Goal: Task Accomplishment & Management: Use online tool/utility

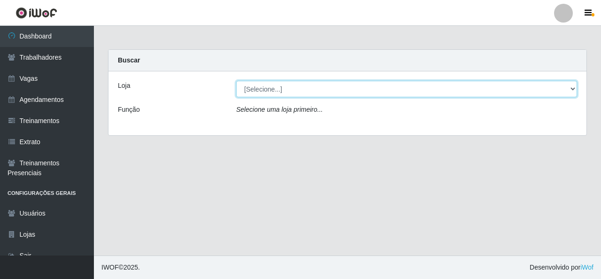
click at [286, 86] on select "[Selecione...] Rede Econômico - Malvinas Rede Econômico - Prata" at bounding box center [406, 89] width 341 height 16
select select "194"
click at [236, 81] on select "[Selecione...] Rede Econômico - Malvinas Rede Econômico - Prata" at bounding box center [406, 89] width 341 height 16
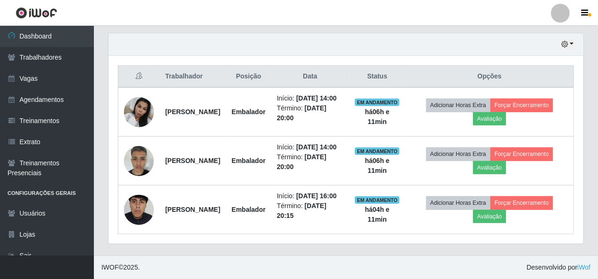
scroll to position [352, 0]
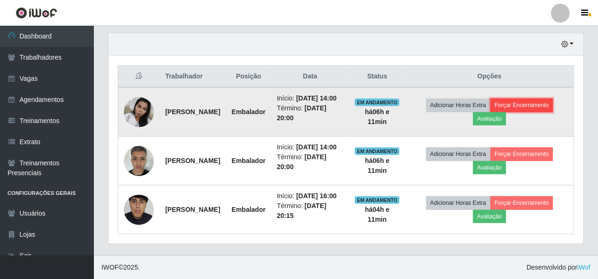
click at [536, 99] on button "Forçar Encerramento" at bounding box center [522, 105] width 63 height 13
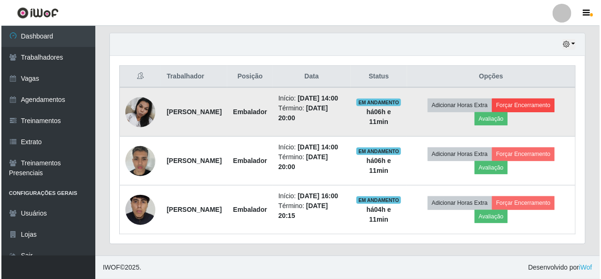
scroll to position [195, 472]
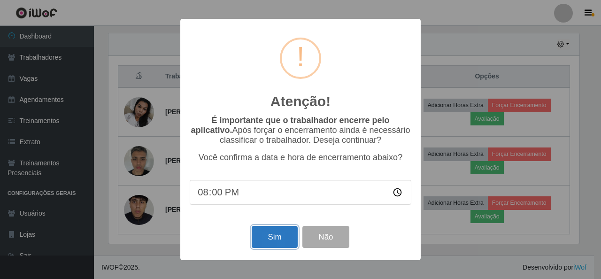
click at [284, 247] on button "Sim" at bounding box center [275, 237] width 46 height 22
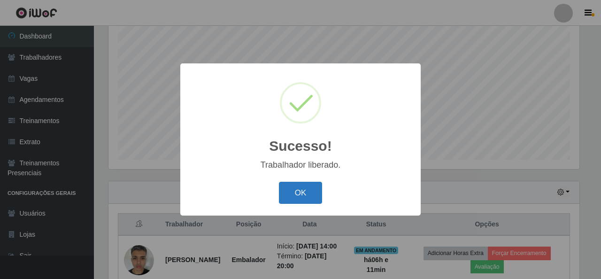
click at [305, 193] on button "OK" at bounding box center [301, 193] width 44 height 22
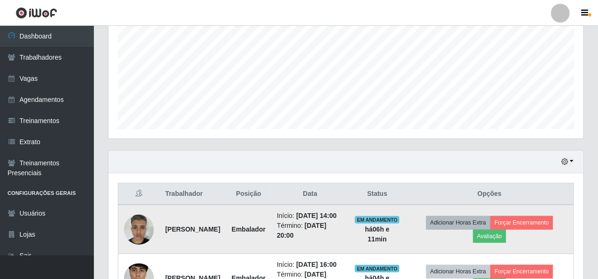
scroll to position [223, 0]
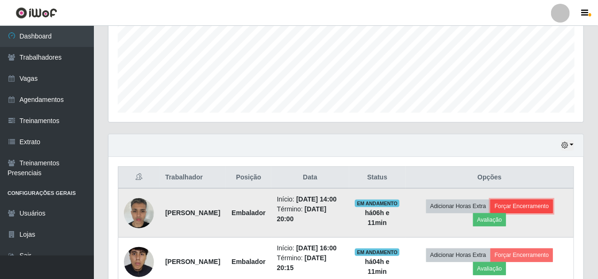
click at [549, 213] on button "Forçar Encerramento" at bounding box center [522, 206] width 63 height 13
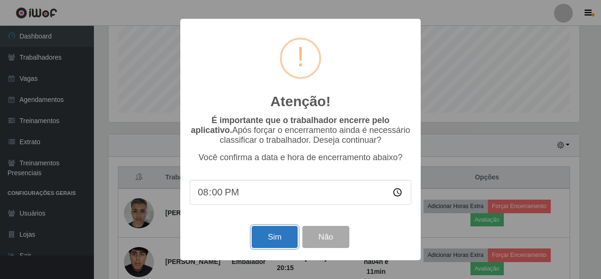
click at [284, 243] on button "Sim" at bounding box center [275, 237] width 46 height 22
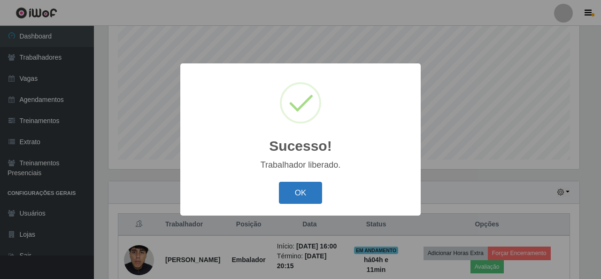
click at [317, 186] on button "OK" at bounding box center [301, 193] width 44 height 22
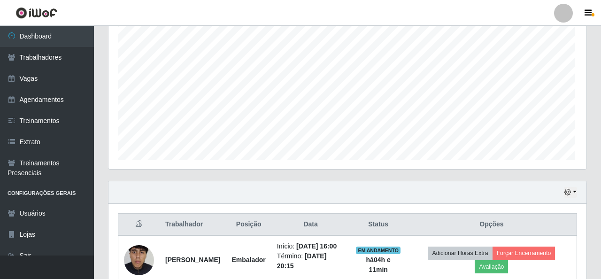
scroll to position [195, 475]
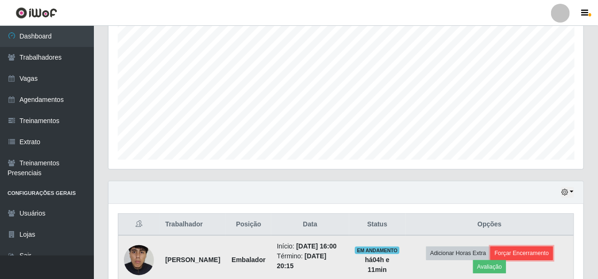
click at [530, 253] on button "Forçar Encerramento" at bounding box center [522, 253] width 63 height 13
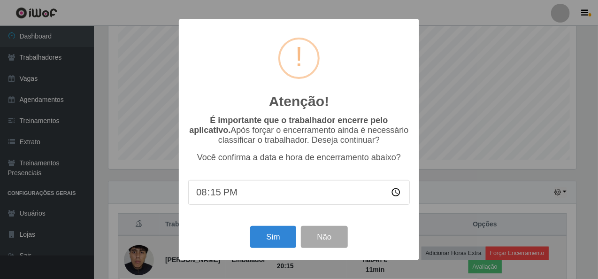
scroll to position [195, 472]
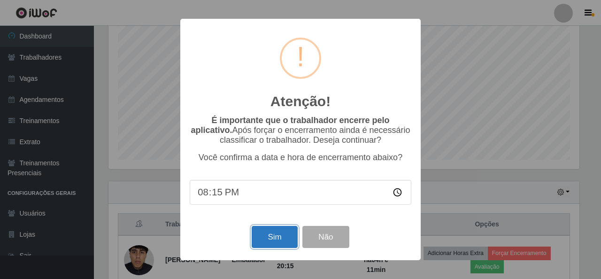
click at [270, 240] on button "Sim" at bounding box center [275, 237] width 46 height 22
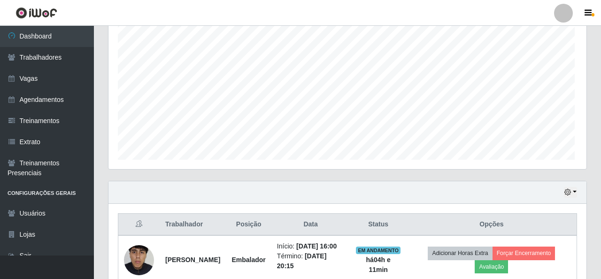
scroll to position [0, 0]
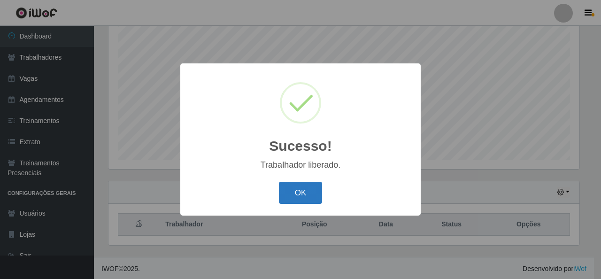
click at [300, 192] on button "OK" at bounding box center [301, 193] width 44 height 22
